Goal: Task Accomplishment & Management: Complete application form

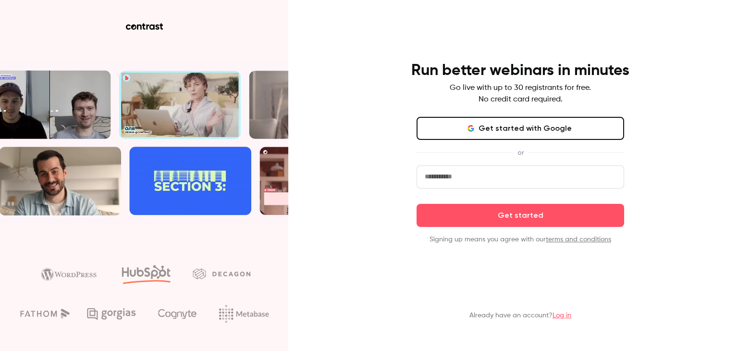
click at [500, 180] on input "email" at bounding box center [521, 176] width 208 height 23
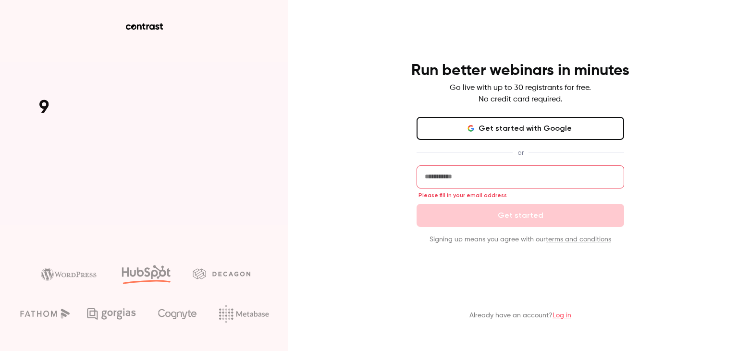
paste input "**********"
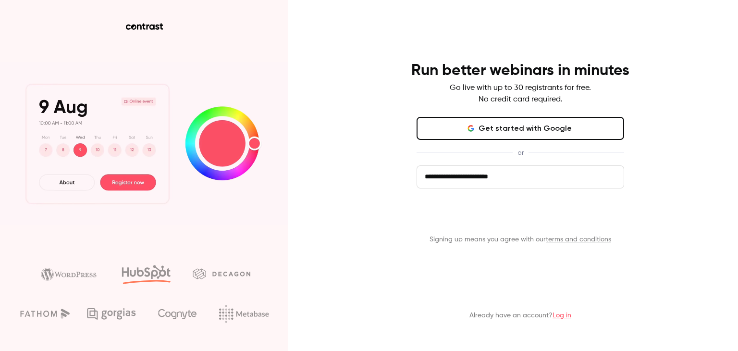
type input "**********"
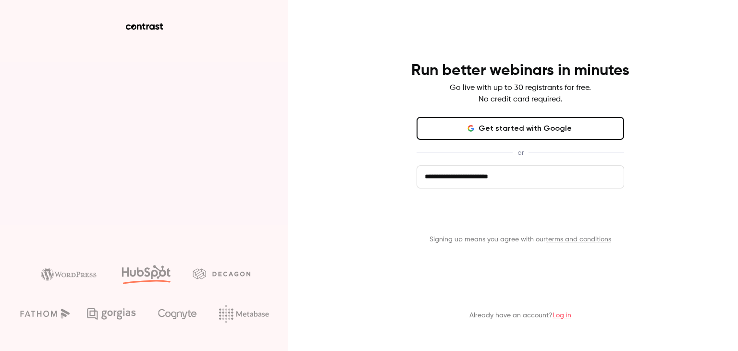
click at [529, 218] on button "Get started" at bounding box center [521, 215] width 208 height 23
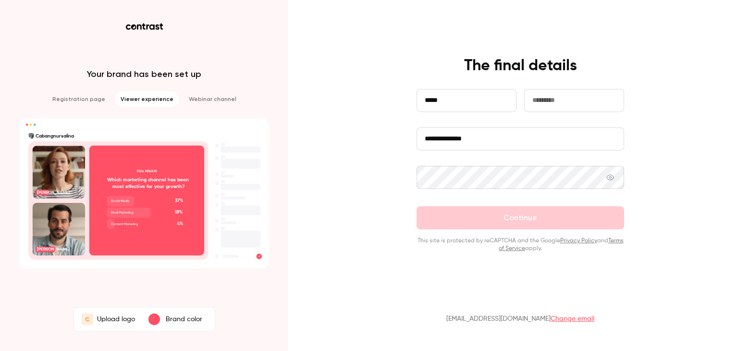
type input "*****"
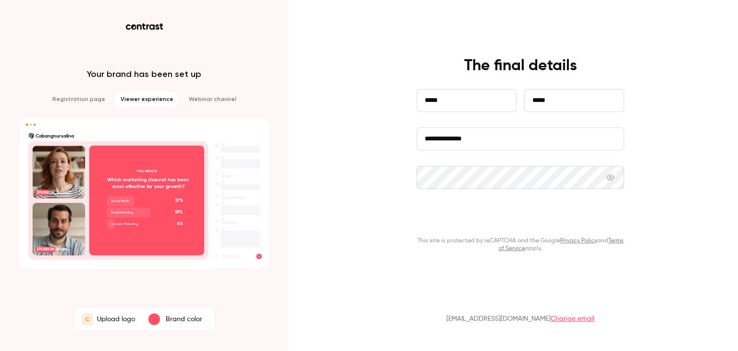
click at [519, 222] on button "Continue" at bounding box center [521, 217] width 208 height 23
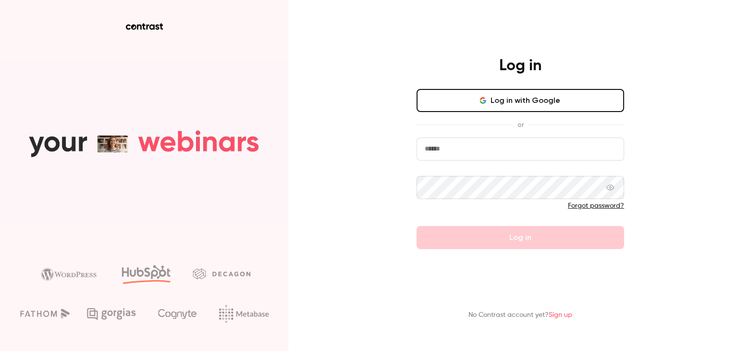
click at [461, 155] on input "email" at bounding box center [521, 148] width 208 height 23
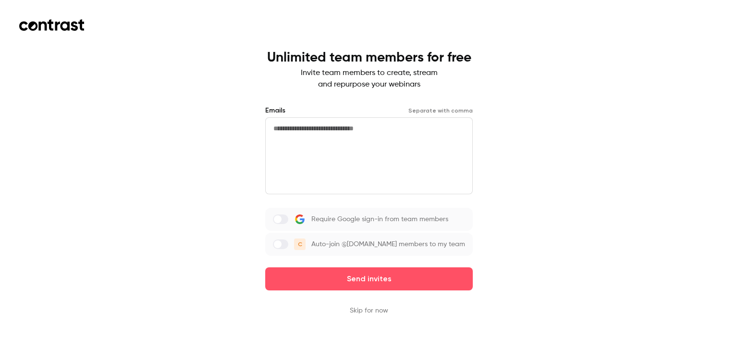
click at [356, 144] on textarea at bounding box center [369, 155] width 208 height 77
click at [380, 315] on button "Skip for now" at bounding box center [369, 311] width 38 height 10
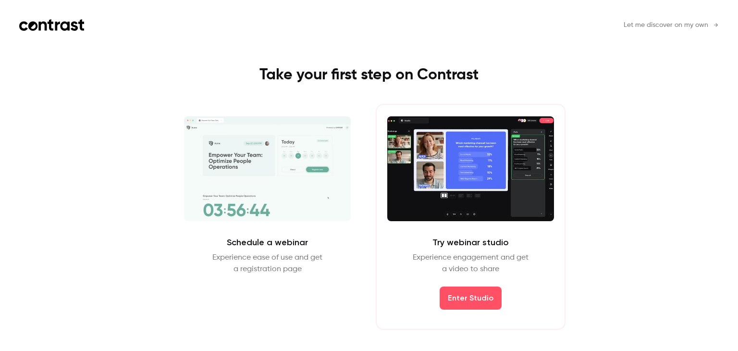
click at [646, 25] on span "Let me discover on my own" at bounding box center [666, 25] width 85 height 10
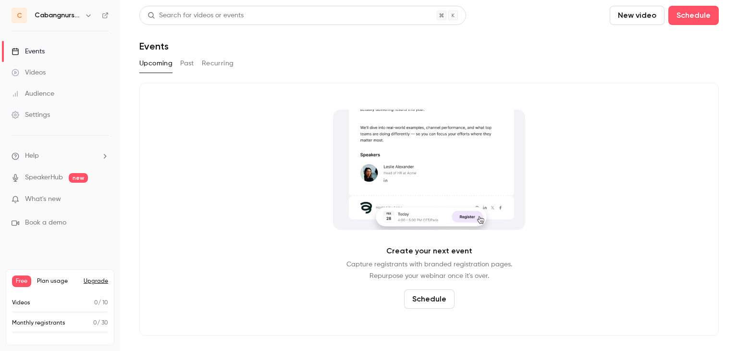
click at [29, 89] on div "Audience" at bounding box center [33, 94] width 43 height 10
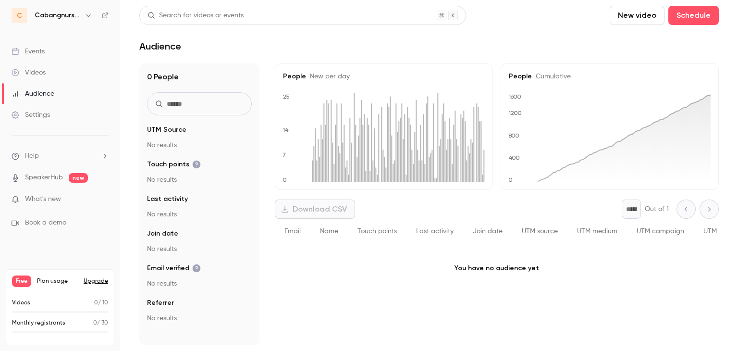
click at [52, 124] on link "Settings" at bounding box center [60, 114] width 120 height 21
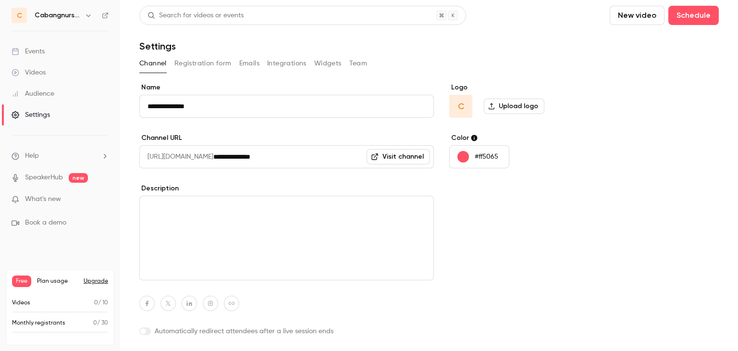
click at [241, 64] on button "Emails" at bounding box center [249, 63] width 20 height 15
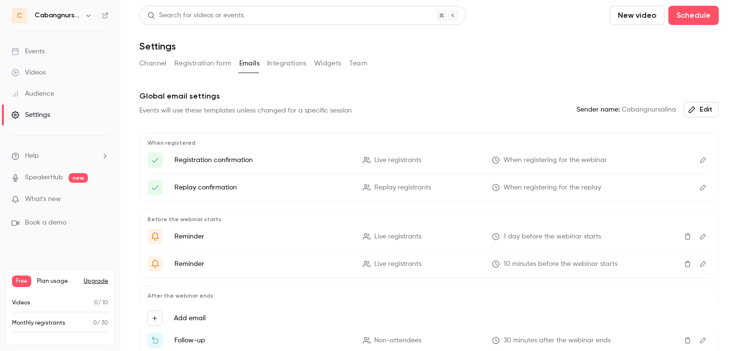
click at [699, 157] on icon "Edit" at bounding box center [703, 160] width 8 height 7
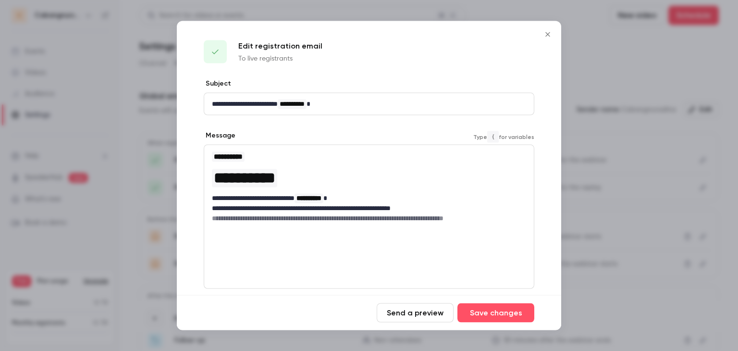
click at [477, 210] on p "**********" at bounding box center [365, 208] width 307 height 10
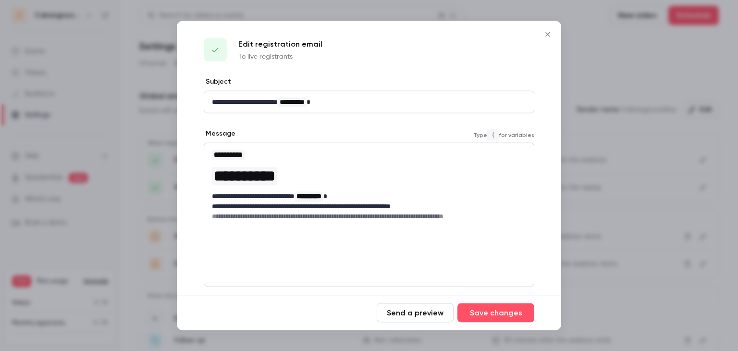
scroll to position [2, 0]
click at [421, 309] on button "Send a preview" at bounding box center [415, 312] width 77 height 19
click at [361, 209] on p "**********" at bounding box center [365, 206] width 307 height 10
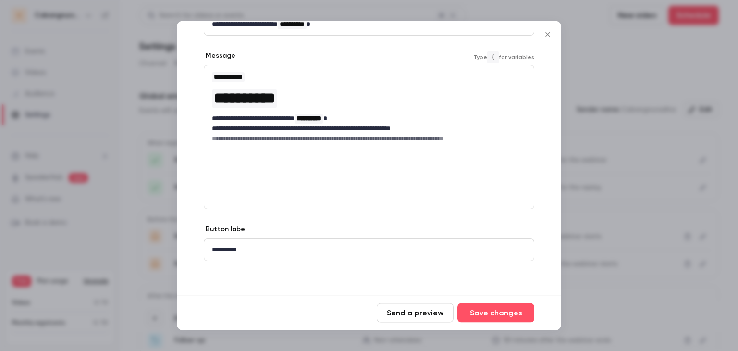
scroll to position [0, 0]
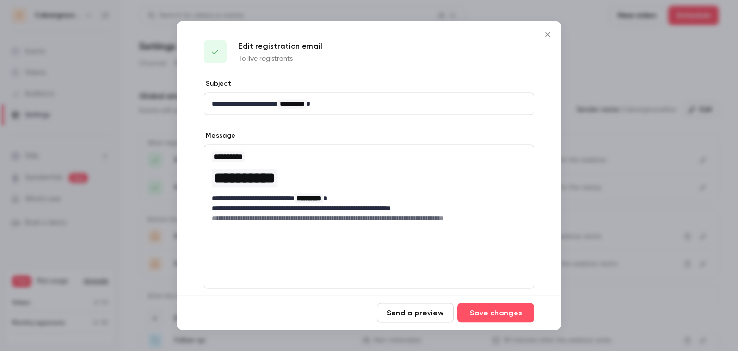
click at [547, 32] on icon "Close" at bounding box center [548, 35] width 12 height 8
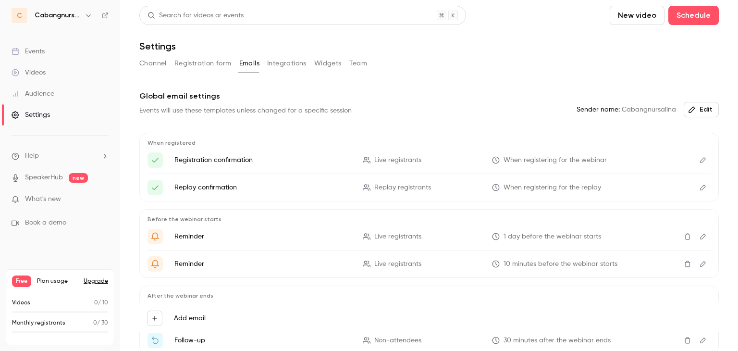
click at [644, 109] on span "Sender name: Cabangnursalina" at bounding box center [626, 110] width 99 height 10
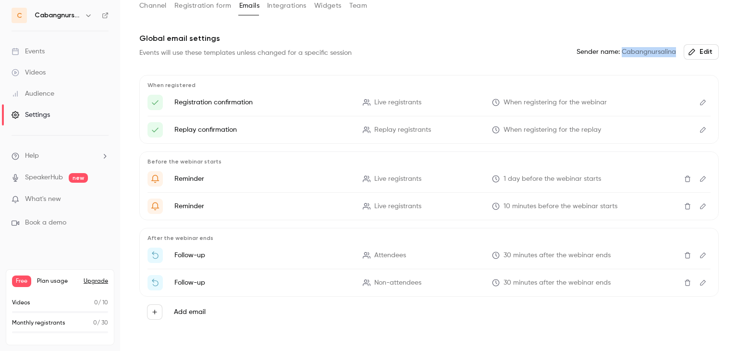
scroll to position [67, 0]
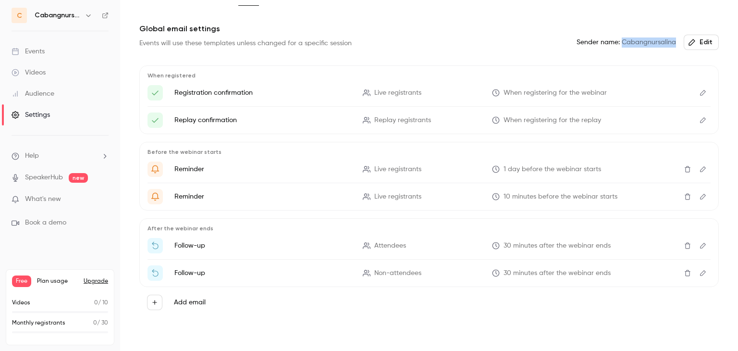
click at [37, 54] on div "Events" at bounding box center [28, 52] width 33 height 10
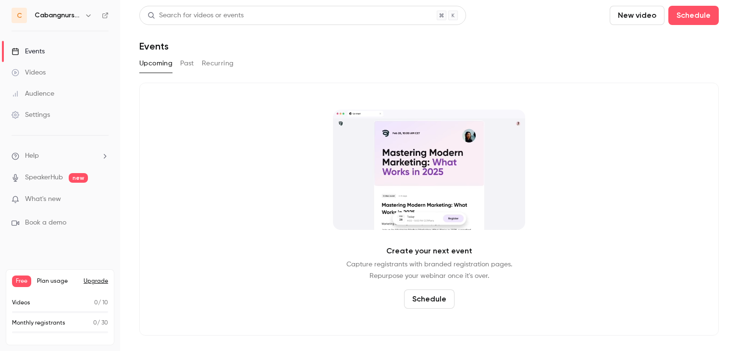
click at [183, 61] on button "Past" at bounding box center [187, 63] width 14 height 15
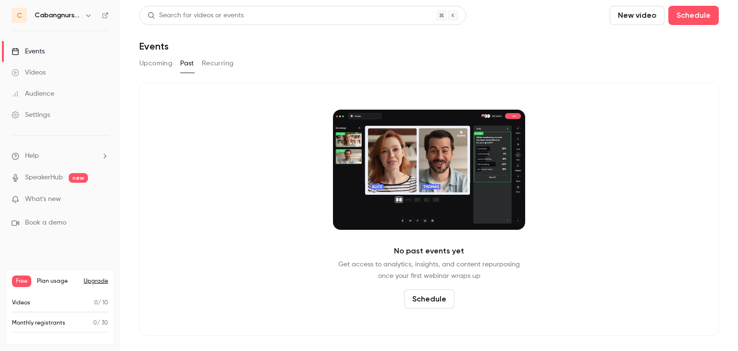
click at [213, 63] on button "Recurring" at bounding box center [218, 63] width 32 height 15
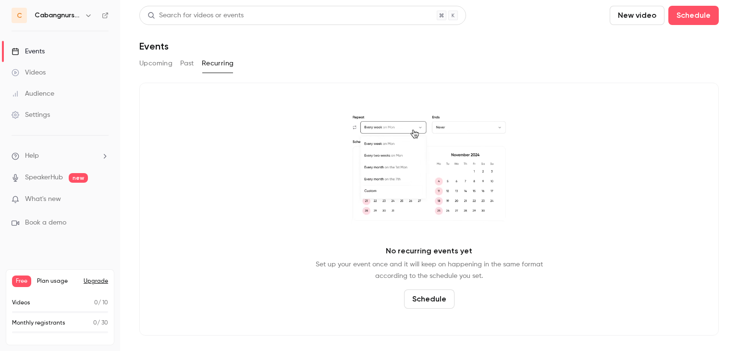
click at [165, 60] on button "Upcoming" at bounding box center [155, 63] width 33 height 15
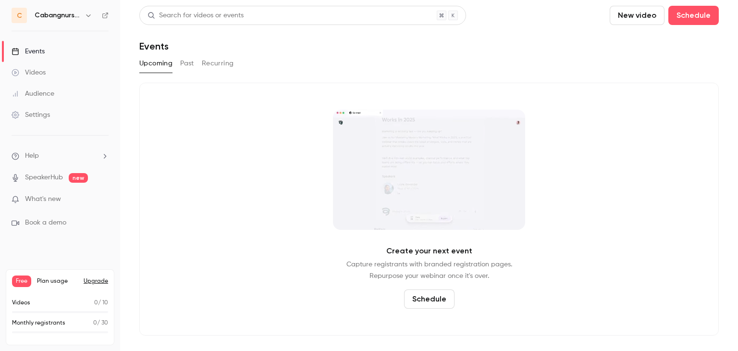
click at [434, 296] on button "Schedule" at bounding box center [429, 298] width 50 height 19
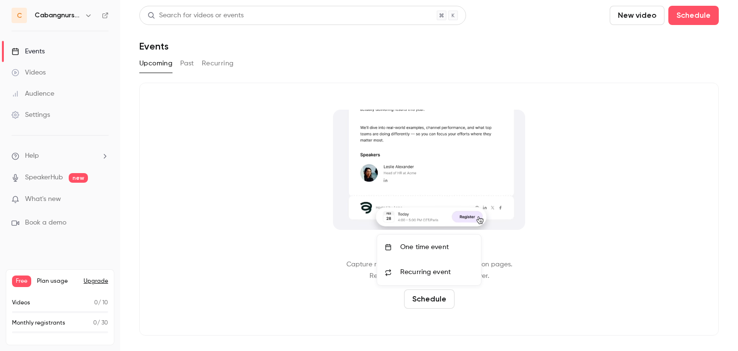
click at [414, 241] on li "One time event" at bounding box center [429, 247] width 104 height 25
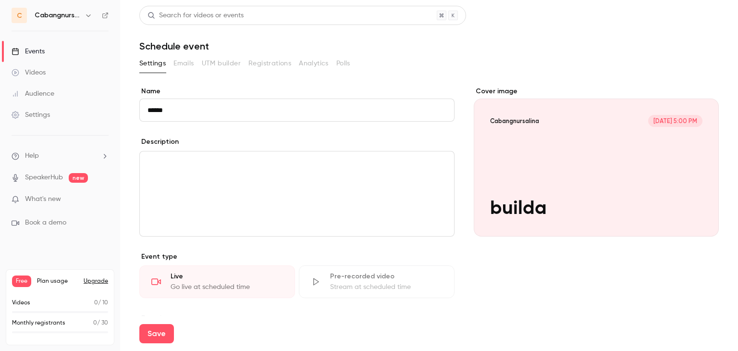
type input "******"
click at [258, 202] on div "editor" at bounding box center [297, 193] width 314 height 85
click at [162, 331] on button "Save" at bounding box center [156, 333] width 35 height 19
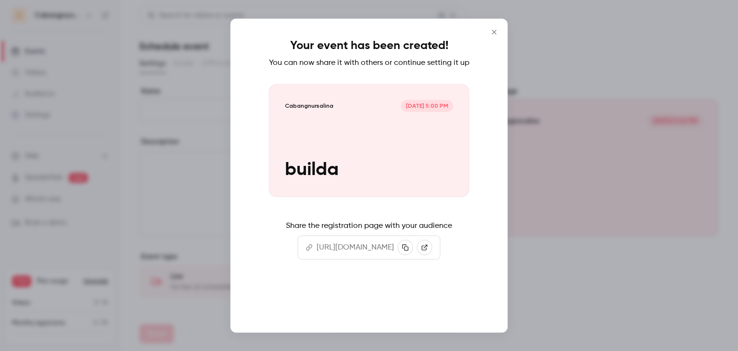
click at [400, 313] on button "Continue" at bounding box center [369, 301] width 96 height 23
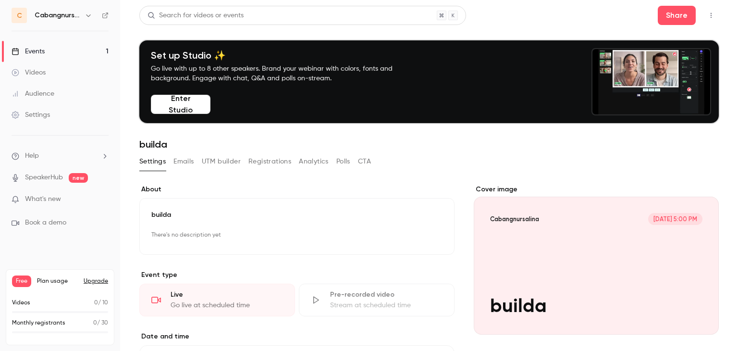
click at [180, 158] on button "Emails" at bounding box center [183, 161] width 20 height 15
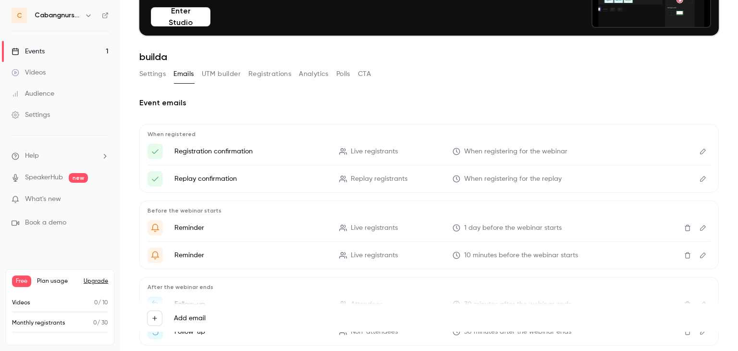
scroll to position [88, 0]
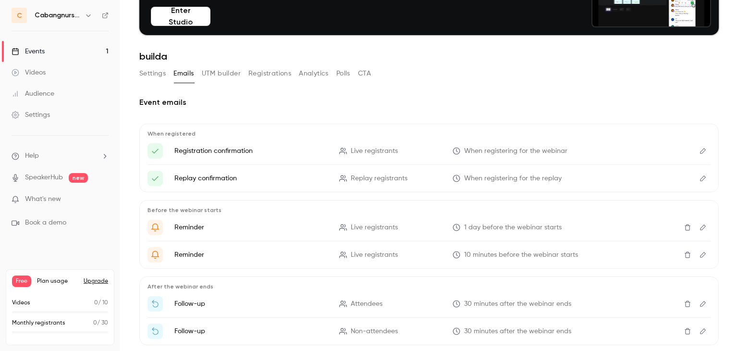
click at [219, 76] on button "UTM builder" at bounding box center [221, 73] width 39 height 15
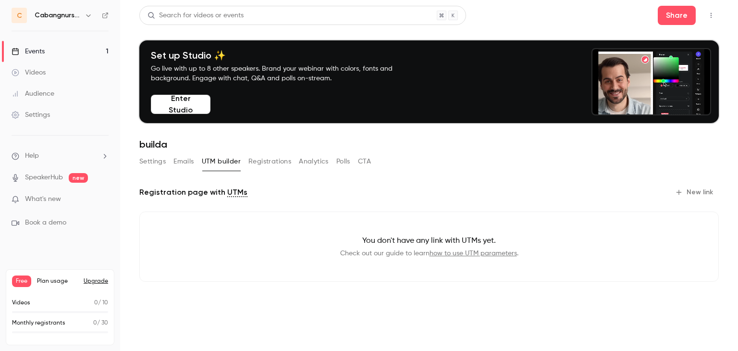
click at [182, 107] on button "Enter Studio" at bounding box center [181, 104] width 60 height 19
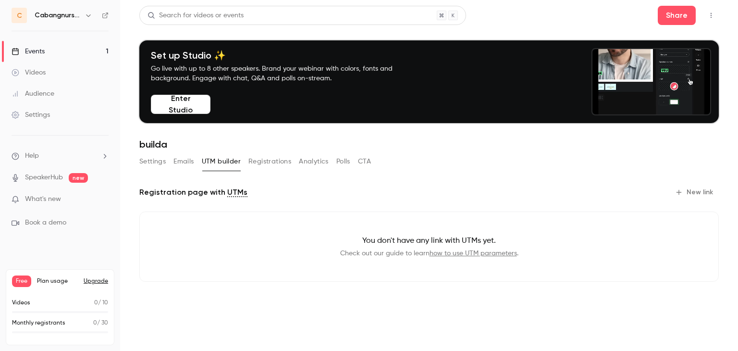
click at [283, 167] on button "Registrations" at bounding box center [269, 161] width 43 height 15
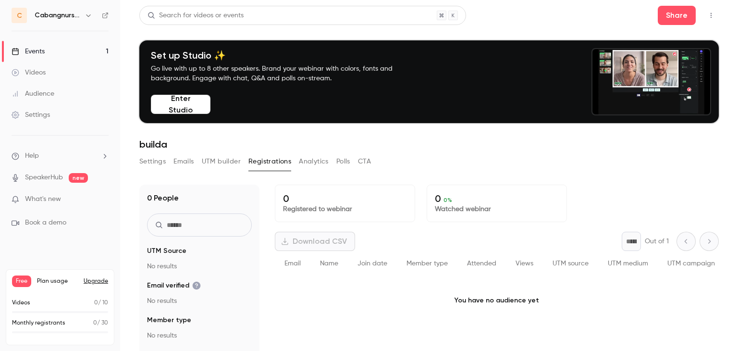
scroll to position [12, 0]
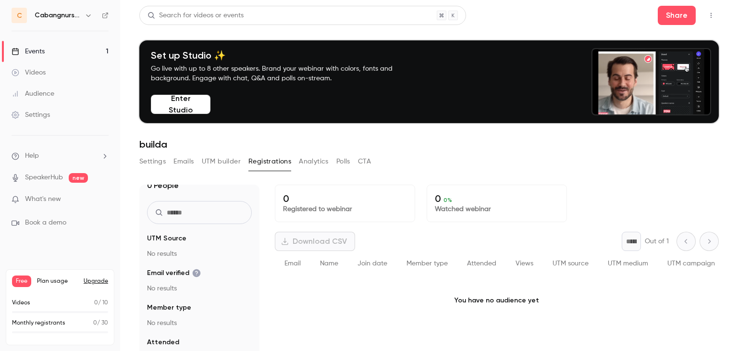
click at [147, 164] on button "Settings" at bounding box center [152, 161] width 26 height 15
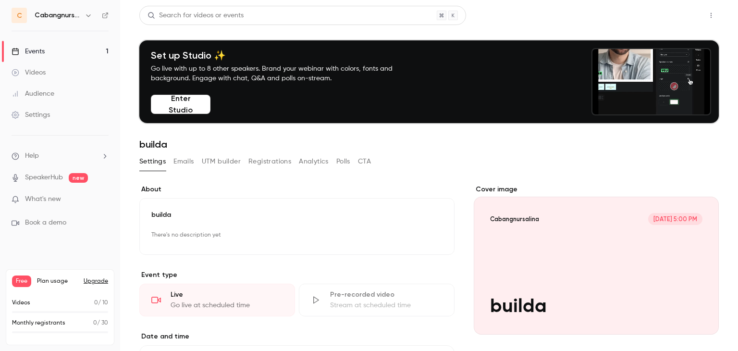
click at [668, 22] on button "Share" at bounding box center [677, 15] width 38 height 19
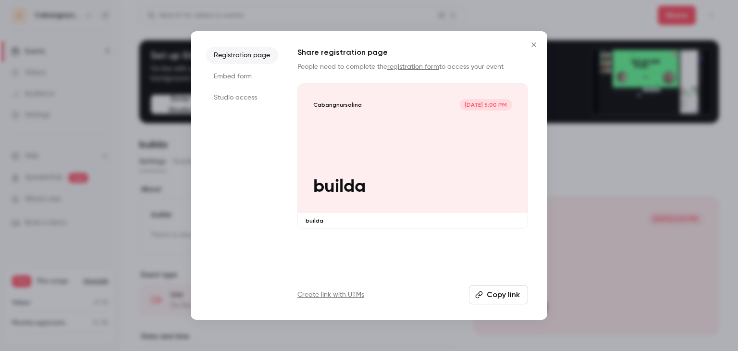
click at [356, 179] on p "builda" at bounding box center [412, 186] width 198 height 21
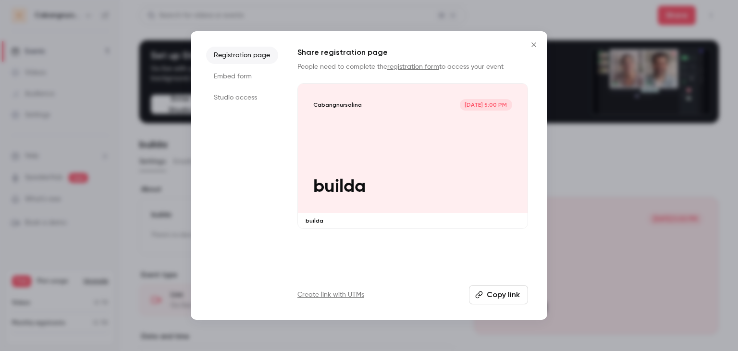
click at [495, 296] on button "Copy link" at bounding box center [498, 294] width 59 height 19
click at [535, 39] on button "Close" at bounding box center [533, 44] width 19 height 19
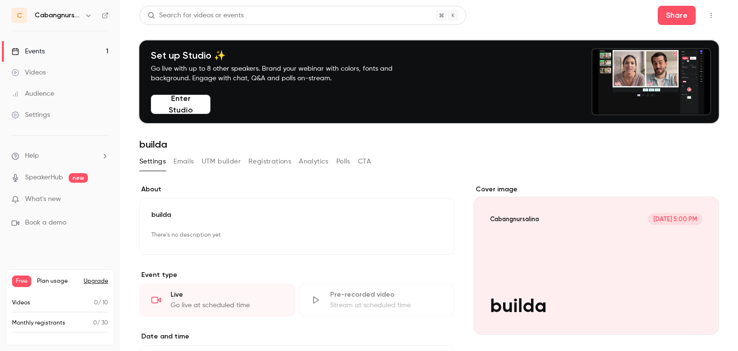
click at [188, 162] on button "Emails" at bounding box center [183, 161] width 20 height 15
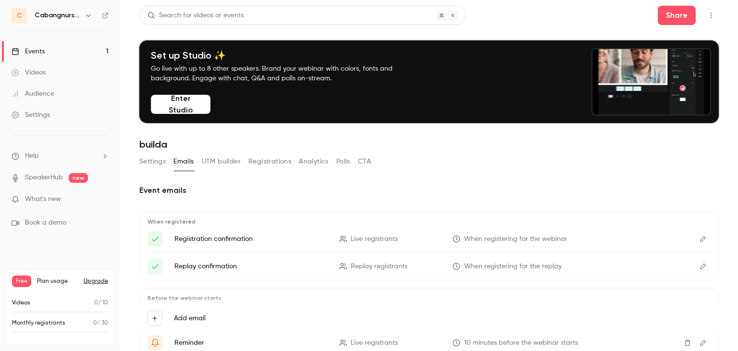
click at [700, 240] on button "Edit" at bounding box center [702, 238] width 15 height 15
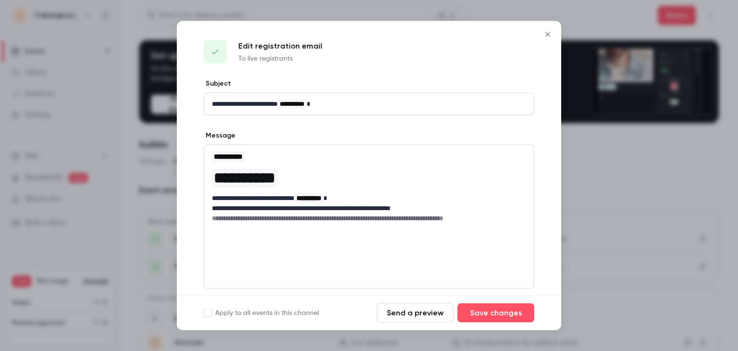
scroll to position [80, 0]
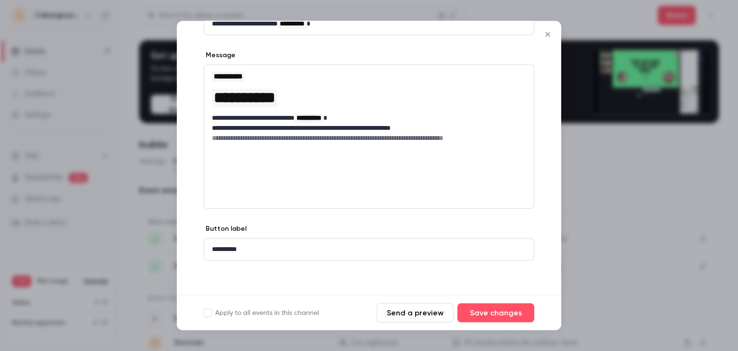
click at [250, 247] on p "**********" at bounding box center [365, 250] width 307 height 10
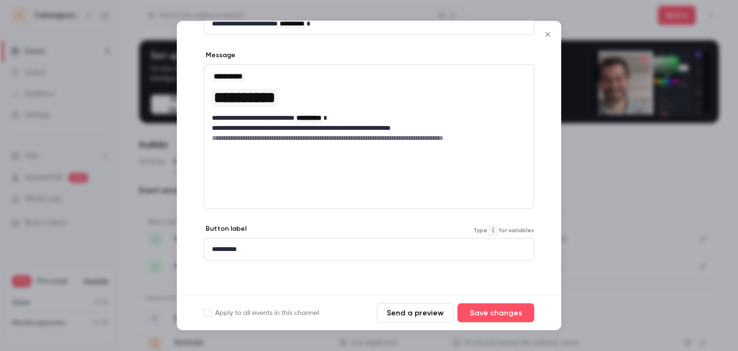
click at [250, 247] on p "**********" at bounding box center [365, 250] width 307 height 10
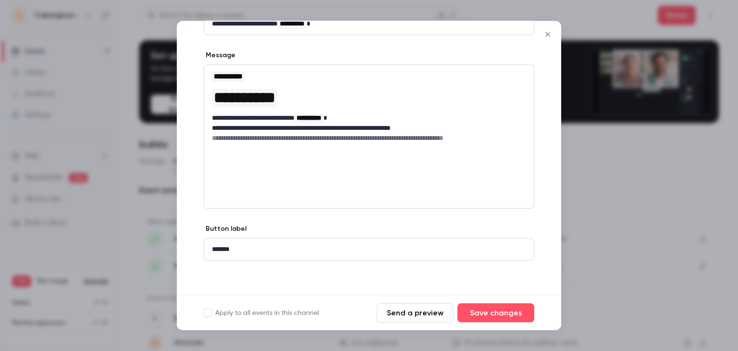
click at [294, 181] on div "**********" at bounding box center [369, 137] width 331 height 144
click at [292, 145] on div "**********" at bounding box center [369, 107] width 330 height 84
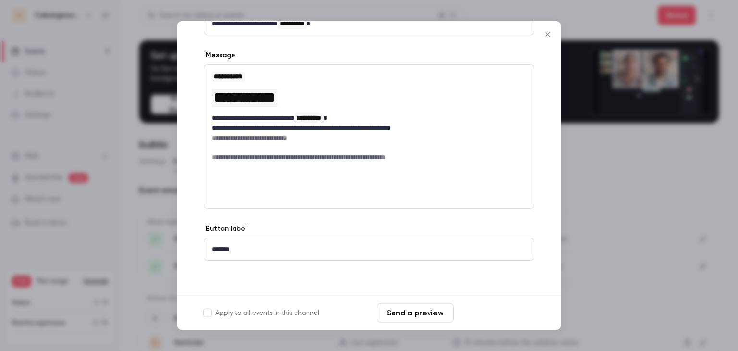
click at [475, 306] on button "Save changes" at bounding box center [496, 312] width 77 height 19
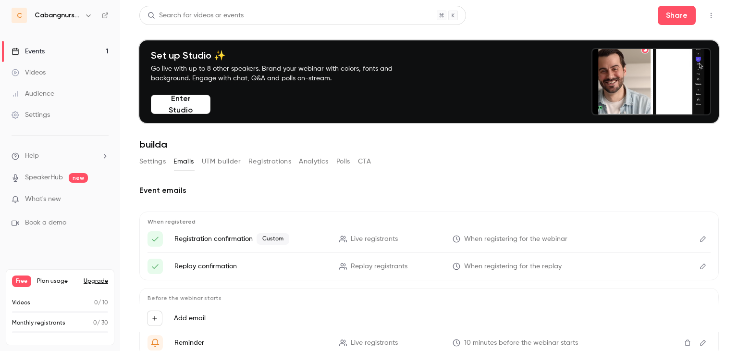
click at [699, 240] on icon "Edit" at bounding box center [703, 238] width 8 height 7
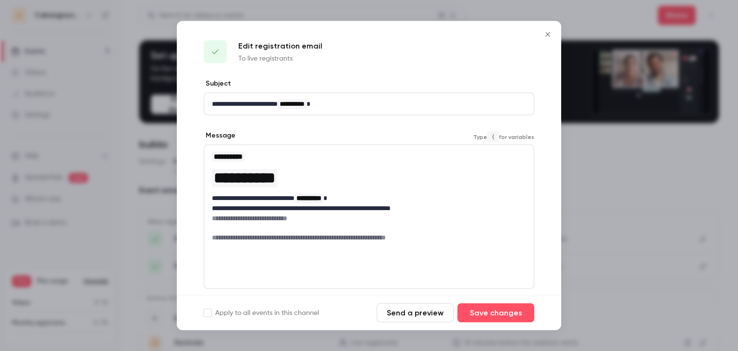
click at [316, 165] on div "**********" at bounding box center [369, 196] width 330 height 103
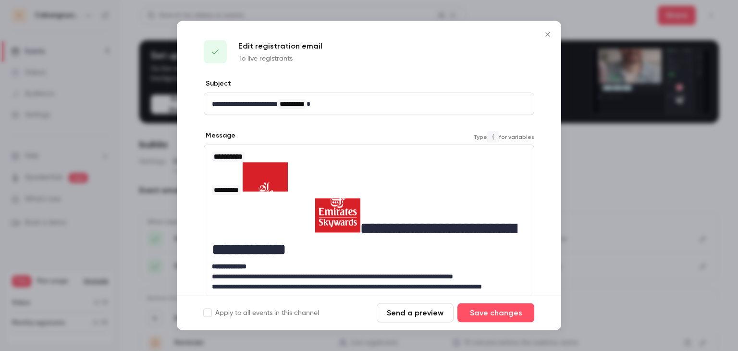
scroll to position [0, 0]
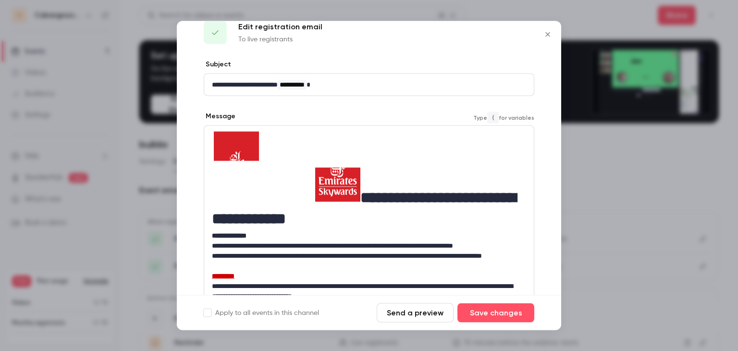
click at [313, 167] on h1 "**********" at bounding box center [365, 197] width 307 height 60
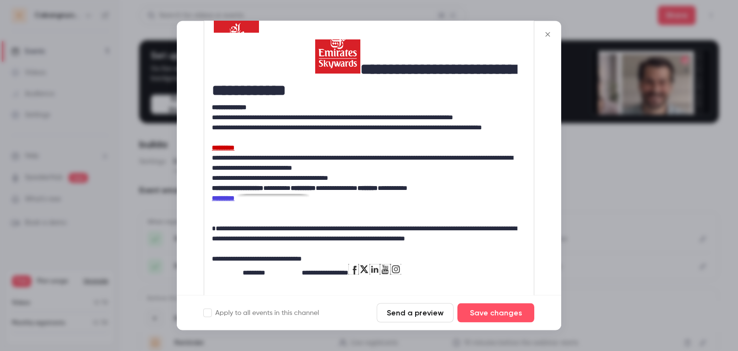
scroll to position [242, 0]
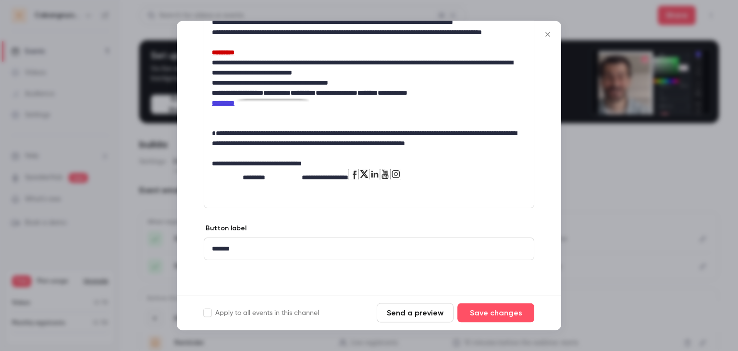
click at [425, 316] on button "Send a preview" at bounding box center [415, 312] width 77 height 19
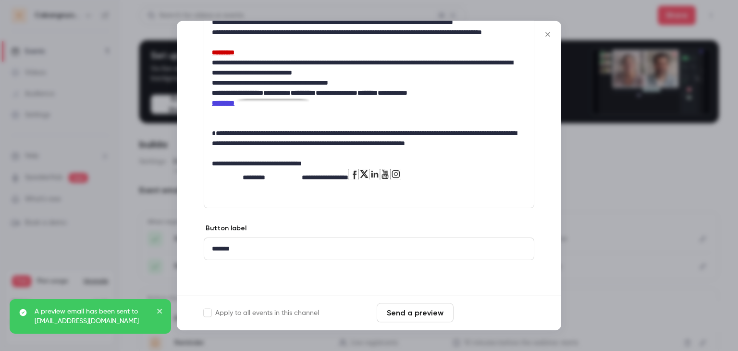
click at [495, 311] on button "Save changes" at bounding box center [496, 312] width 77 height 19
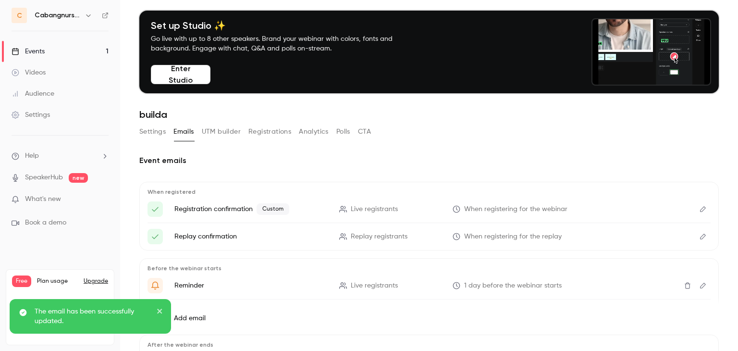
scroll to position [0, 0]
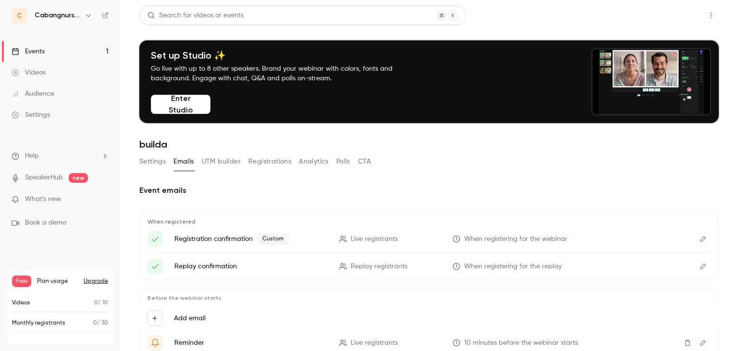
click at [667, 14] on button "Share" at bounding box center [677, 15] width 38 height 19
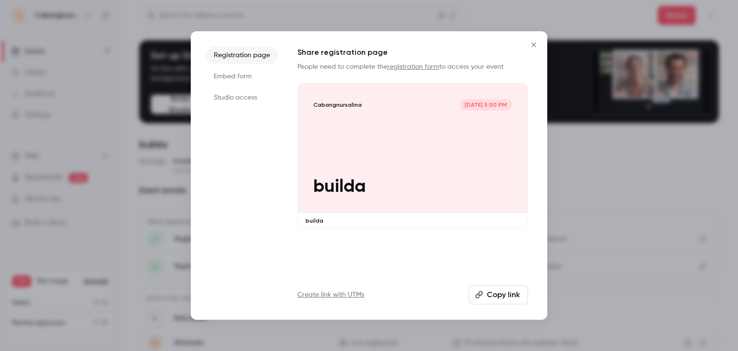
click at [506, 287] on button "Copy link" at bounding box center [498, 294] width 59 height 19
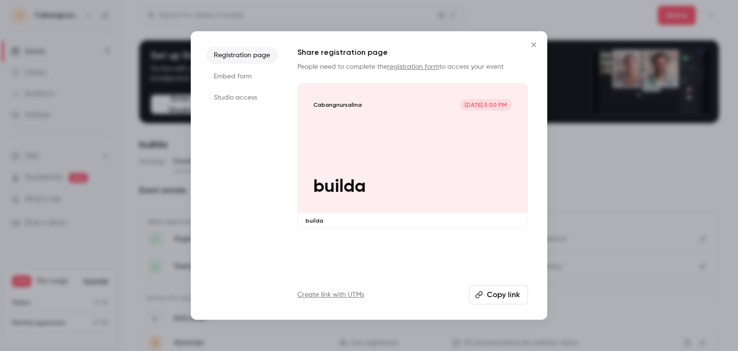
click at [533, 46] on icon "Close" at bounding box center [534, 45] width 12 height 8
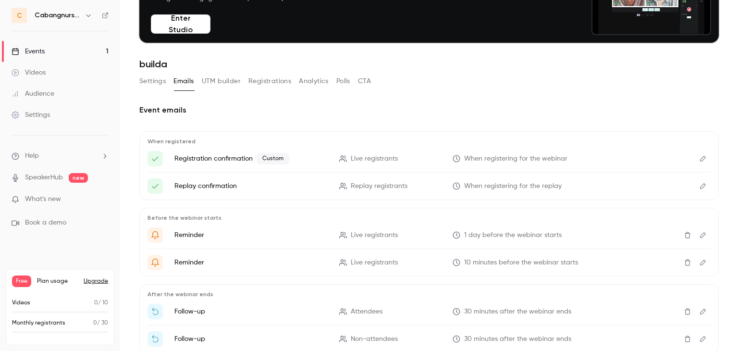
scroll to position [80, 0]
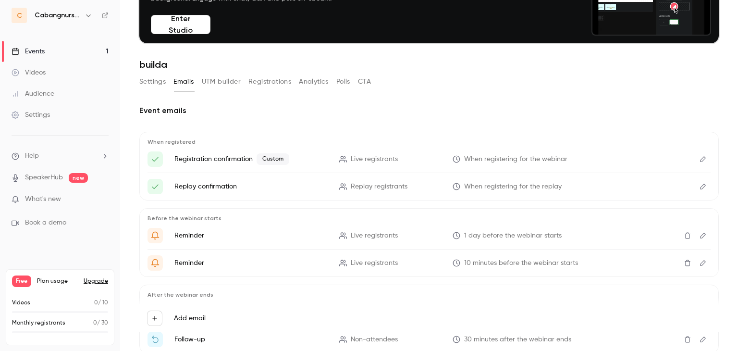
click at [699, 160] on icon "Edit" at bounding box center [703, 159] width 8 height 7
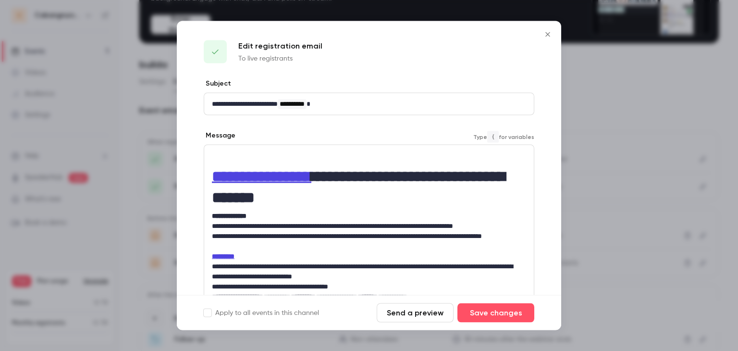
click at [334, 230] on p "**********" at bounding box center [365, 226] width 307 height 10
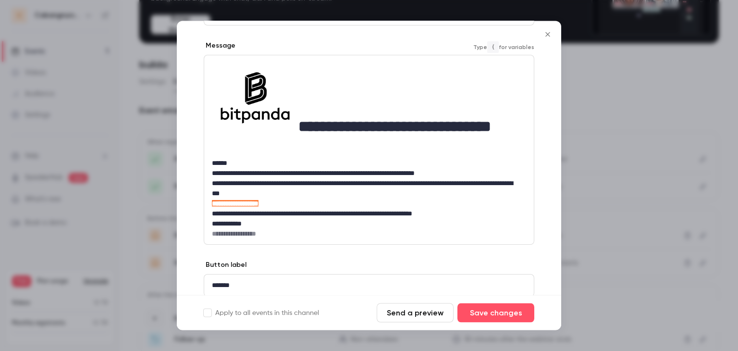
scroll to position [83, 0]
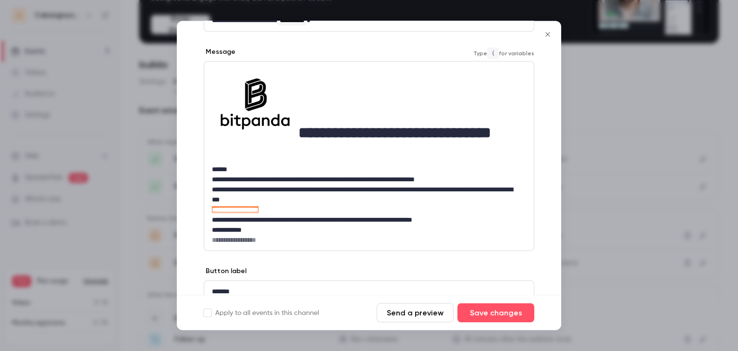
click at [305, 116] on h1 "**********" at bounding box center [365, 116] width 307 height 89
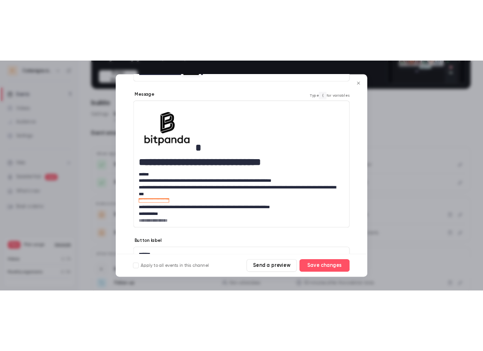
scroll to position [129, 0]
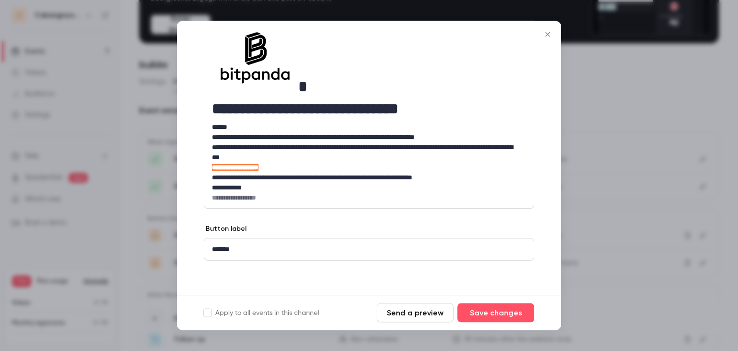
click at [409, 283] on div "**********" at bounding box center [369, 123] width 384 height 346
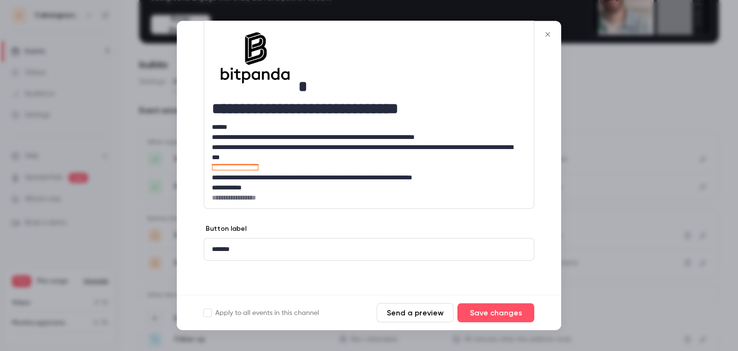
scroll to position [79, 0]
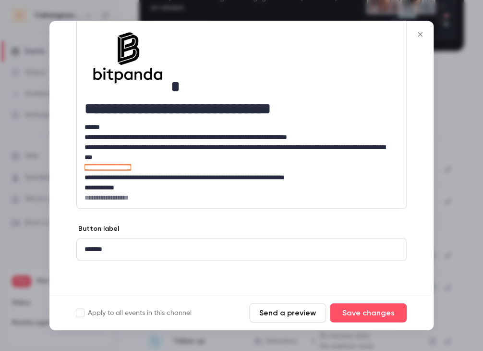
click at [292, 310] on button "Send a preview" at bounding box center [287, 312] width 77 height 19
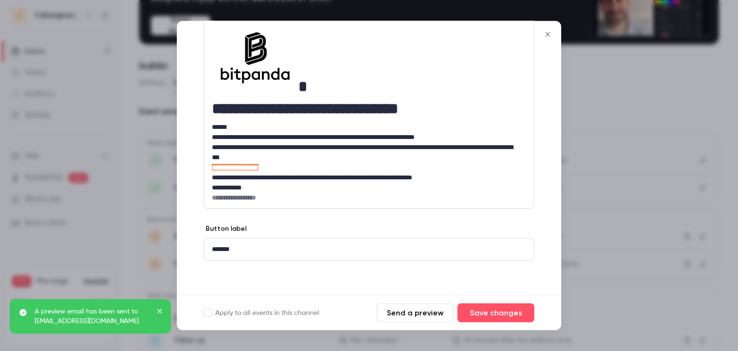
scroll to position [80, 0]
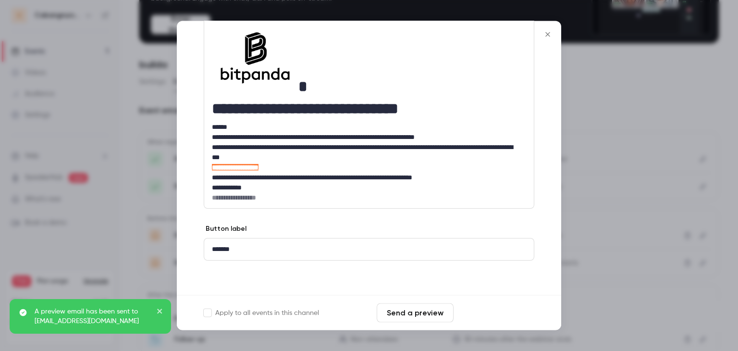
click at [502, 304] on button "Save changes" at bounding box center [496, 312] width 77 height 19
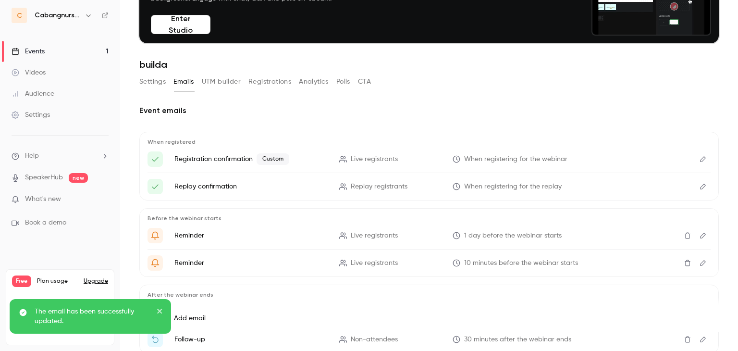
scroll to position [0, 0]
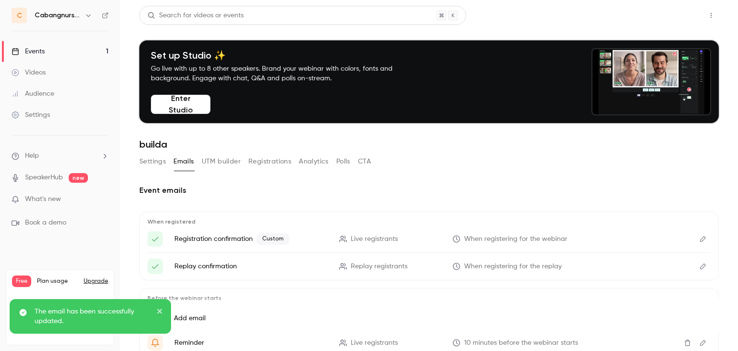
click at [678, 10] on button "Share" at bounding box center [677, 15] width 38 height 19
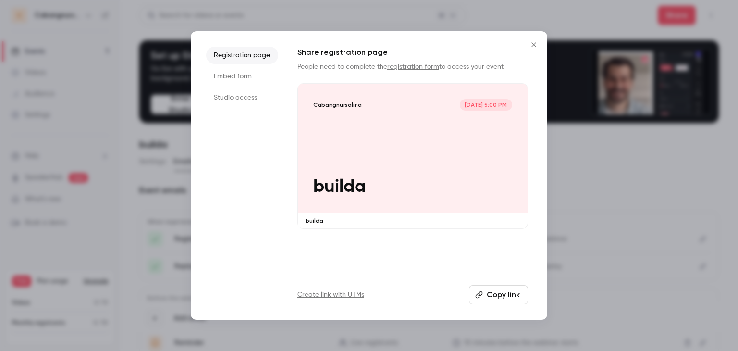
click at [495, 297] on button "Copy link" at bounding box center [498, 294] width 59 height 19
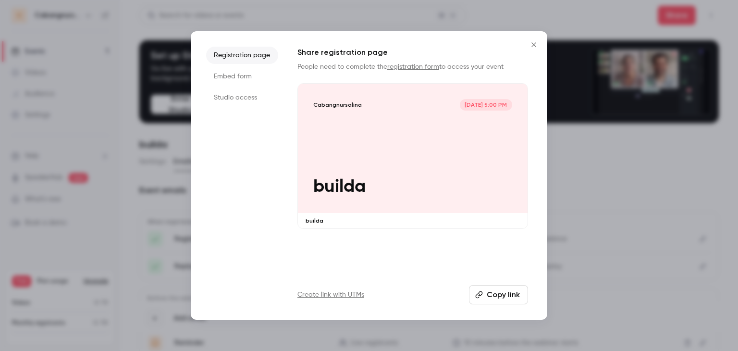
click at [500, 297] on button "Copy link" at bounding box center [498, 294] width 59 height 19
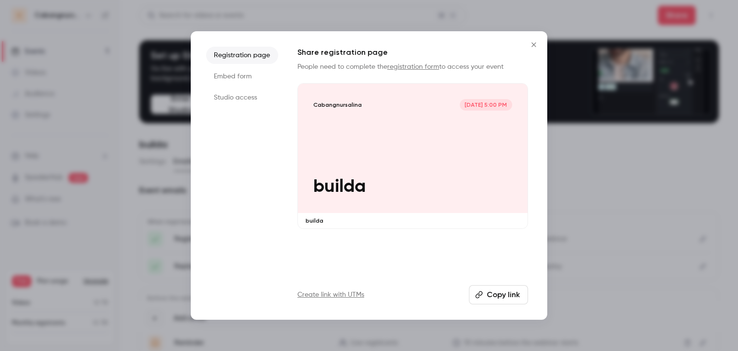
click at [527, 41] on button "Close" at bounding box center [533, 44] width 19 height 19
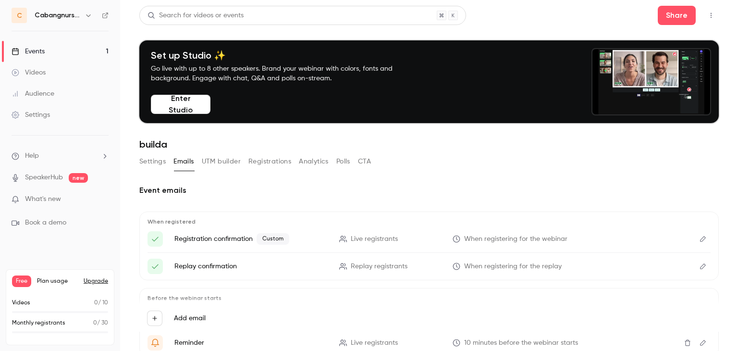
click at [252, 164] on button "Registrations" at bounding box center [269, 161] width 43 height 15
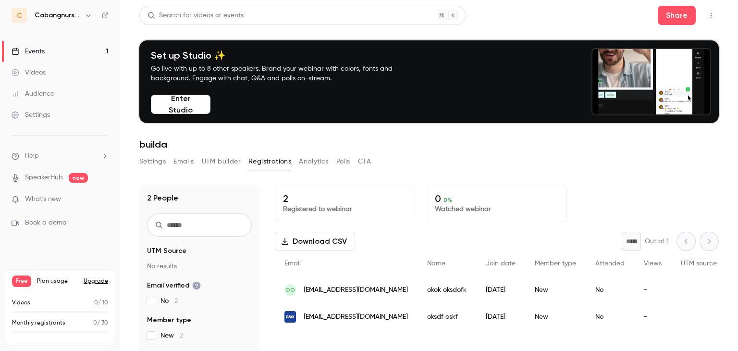
scroll to position [94, 0]
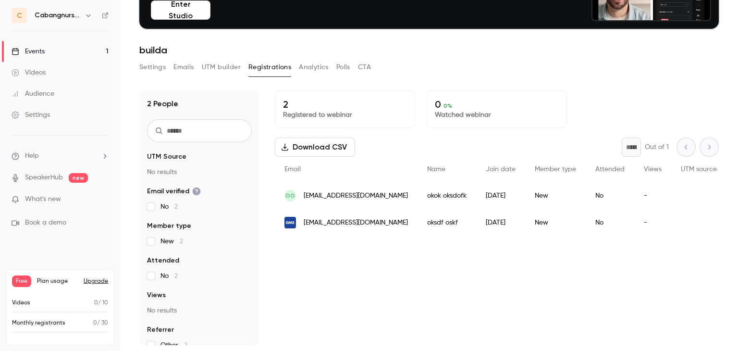
click at [304, 65] on button "Analytics" at bounding box center [314, 67] width 30 height 15
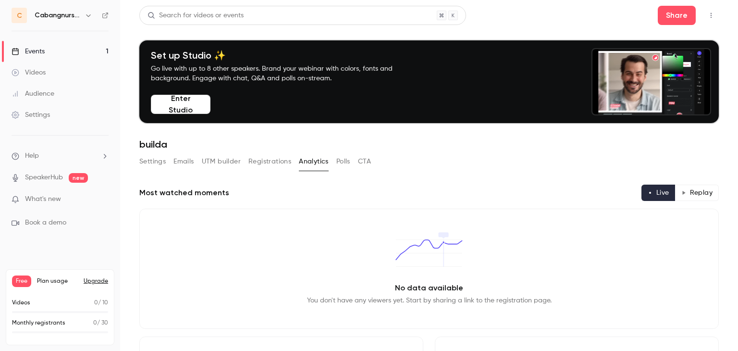
click at [151, 161] on button "Settings" at bounding box center [152, 161] width 26 height 15
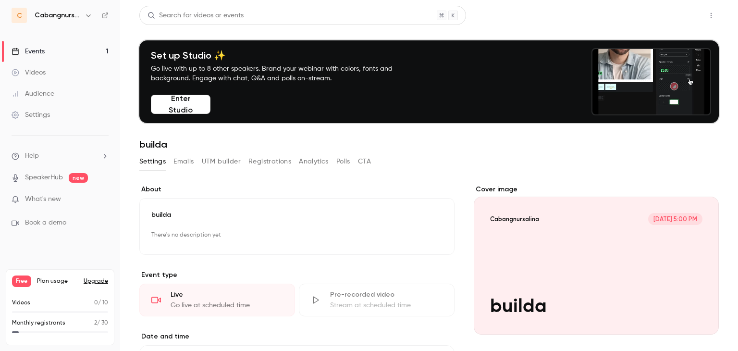
click at [671, 8] on button "Share" at bounding box center [677, 15] width 38 height 19
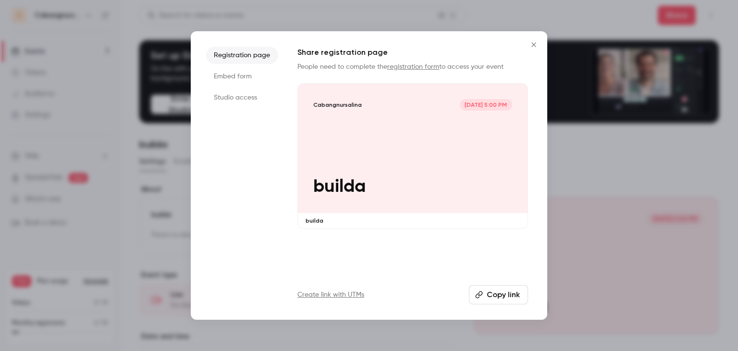
click at [501, 292] on button "Copy link" at bounding box center [498, 294] width 59 height 19
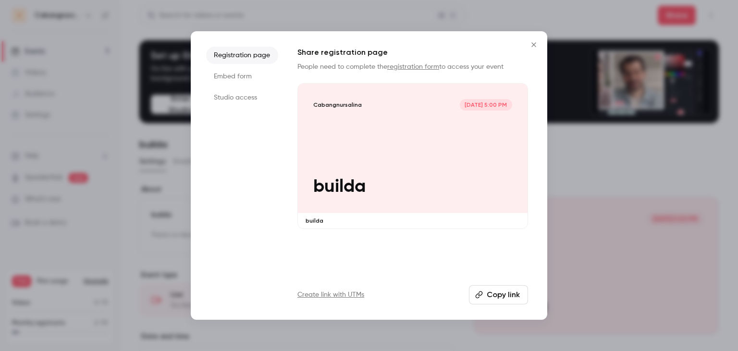
click at [256, 151] on ul "Registration page Embed form Studio access" at bounding box center [242, 176] width 72 height 258
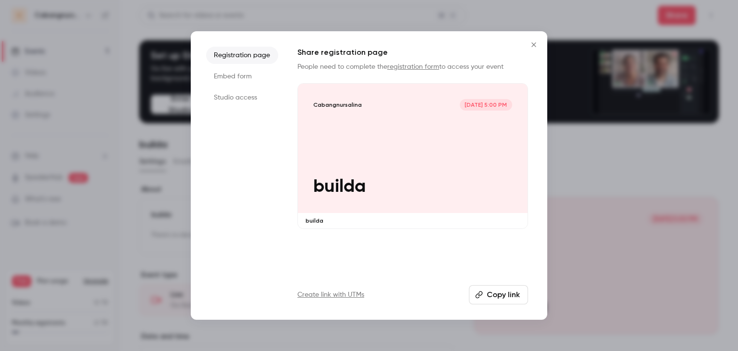
click at [533, 41] on icon "Close" at bounding box center [534, 45] width 12 height 8
